Goal: Connect with others: Establish contact or relationships with other users

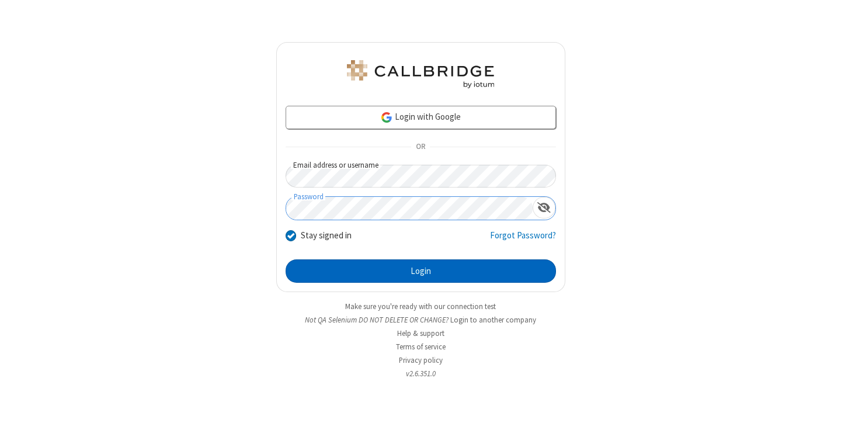
click at [420, 271] on button "Login" at bounding box center [421, 270] width 270 height 23
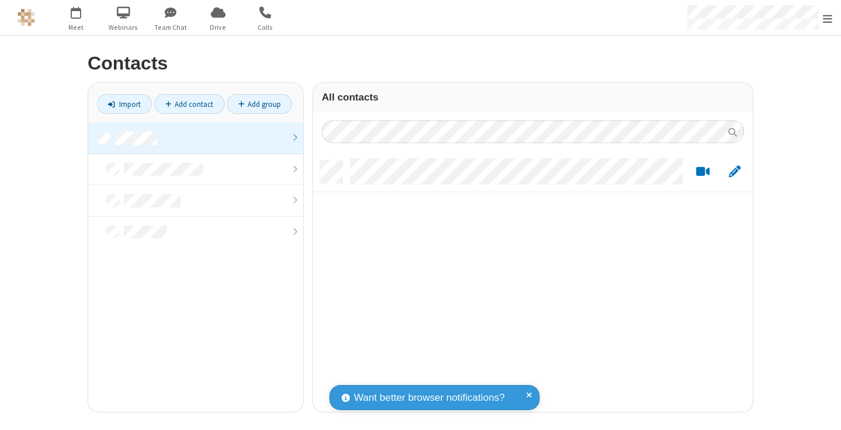
scroll to position [9, 9]
click at [196, 138] on link at bounding box center [195, 139] width 215 height 32
click at [189, 104] on link "Add contact" at bounding box center [189, 104] width 71 height 20
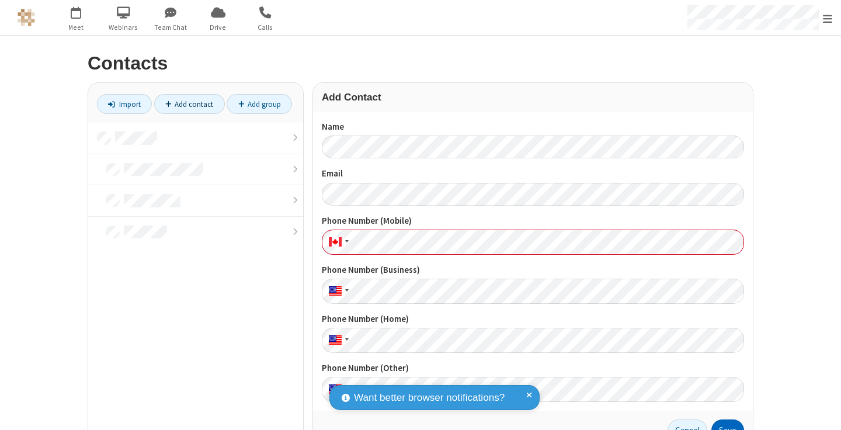
click at [723, 425] on button "Save" at bounding box center [727, 430] width 33 height 23
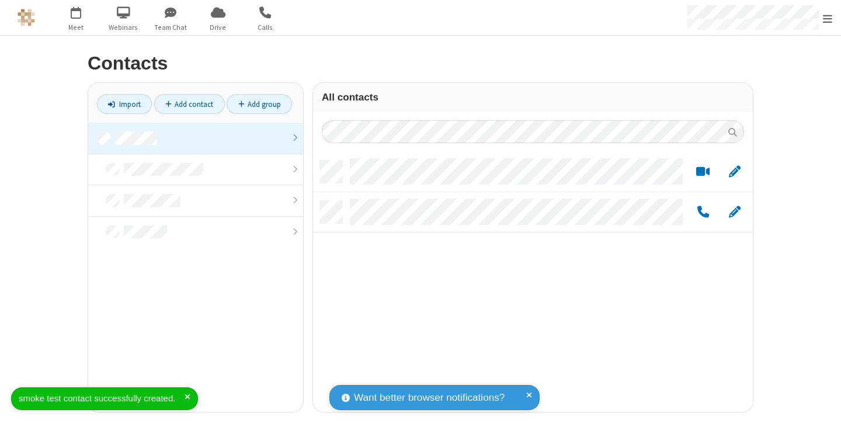
scroll to position [251, 431]
